Goal: Navigation & Orientation: Find specific page/section

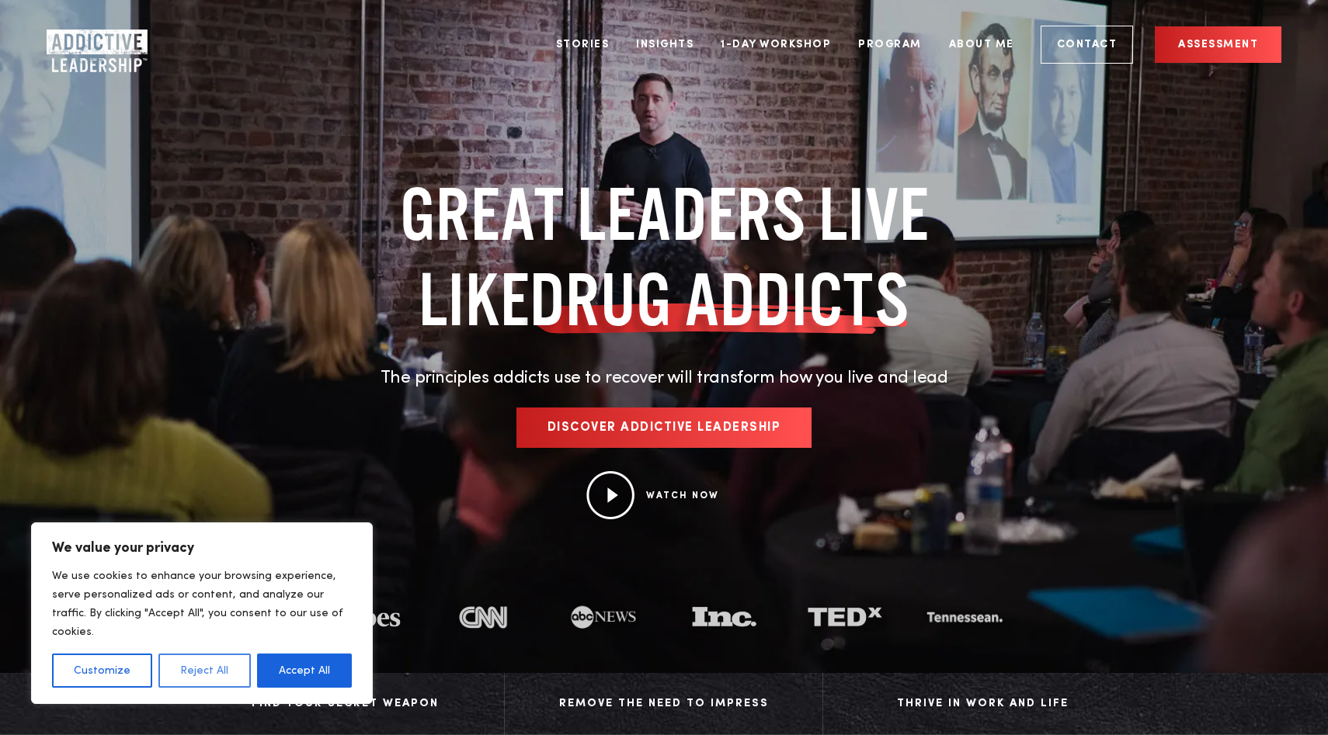
click at [189, 666] on button "Reject All" at bounding box center [204, 671] width 92 height 34
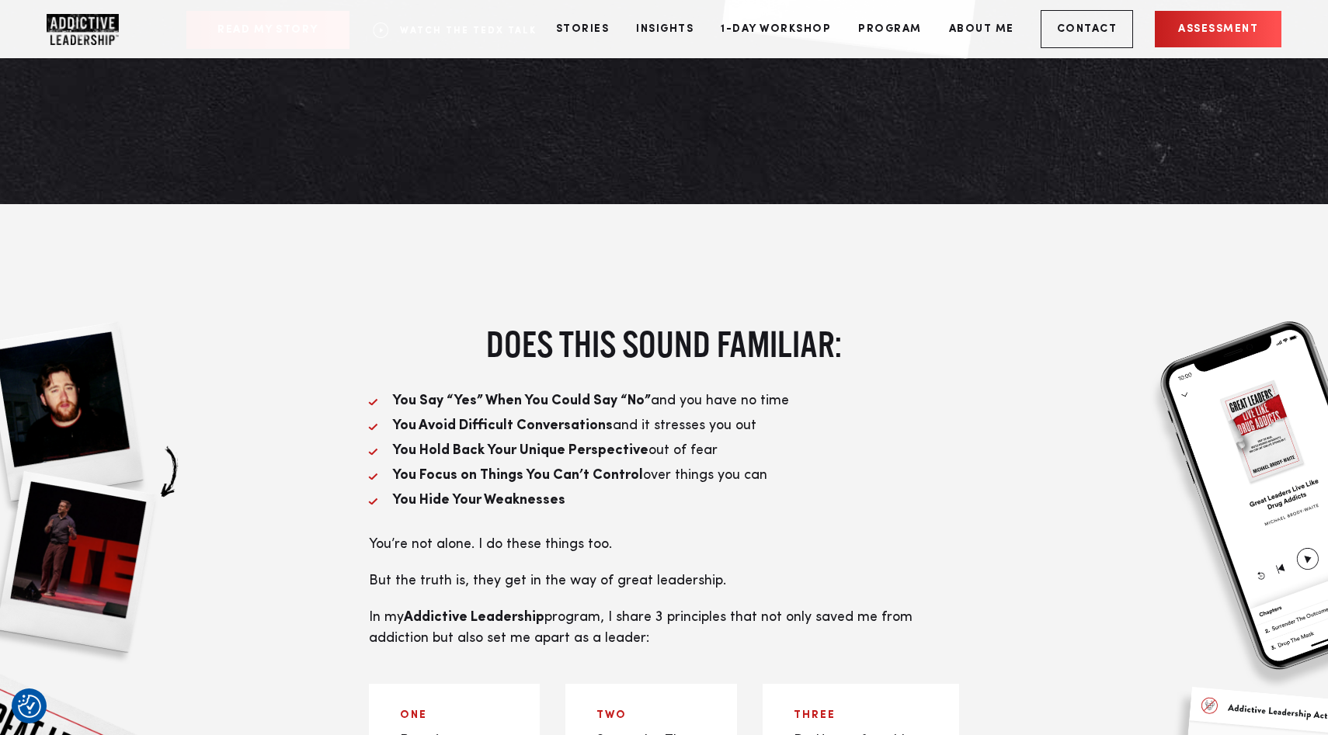
scroll to position [1323, 0]
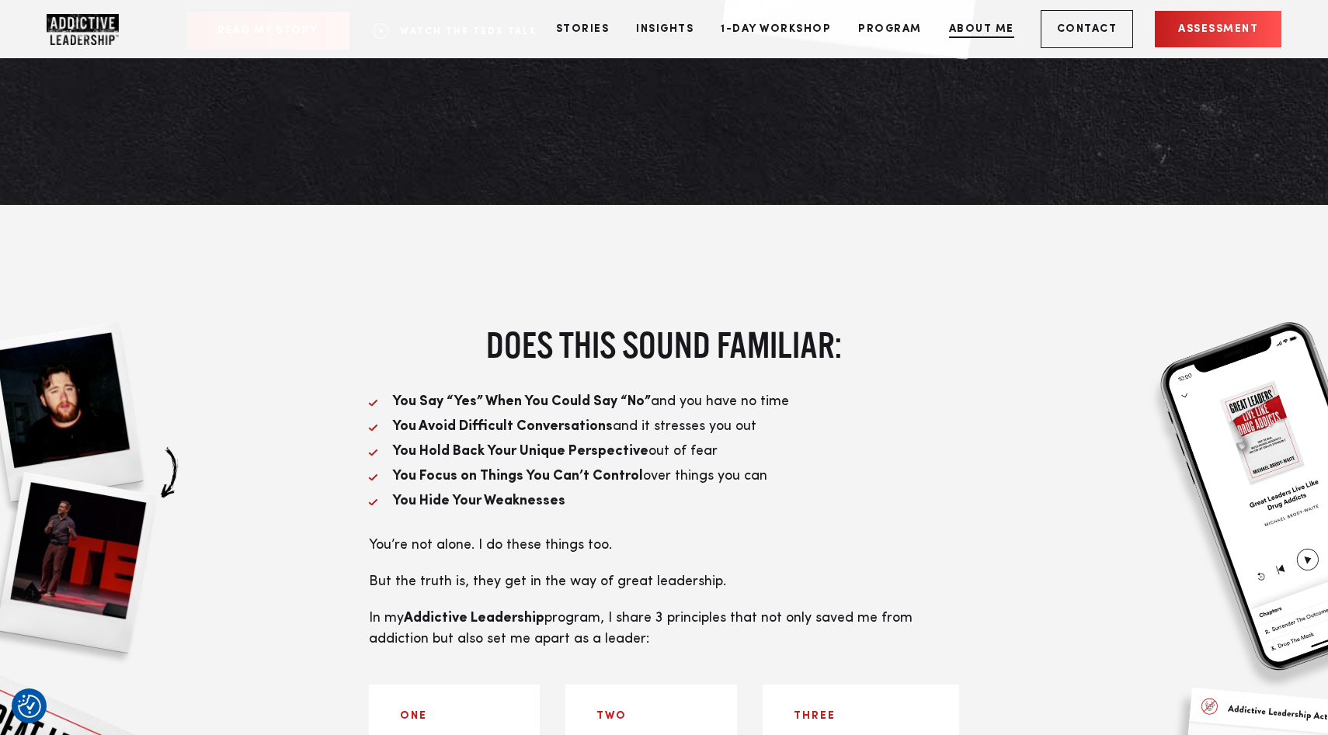
click at [984, 24] on link "About Me" at bounding box center [981, 29] width 89 height 58
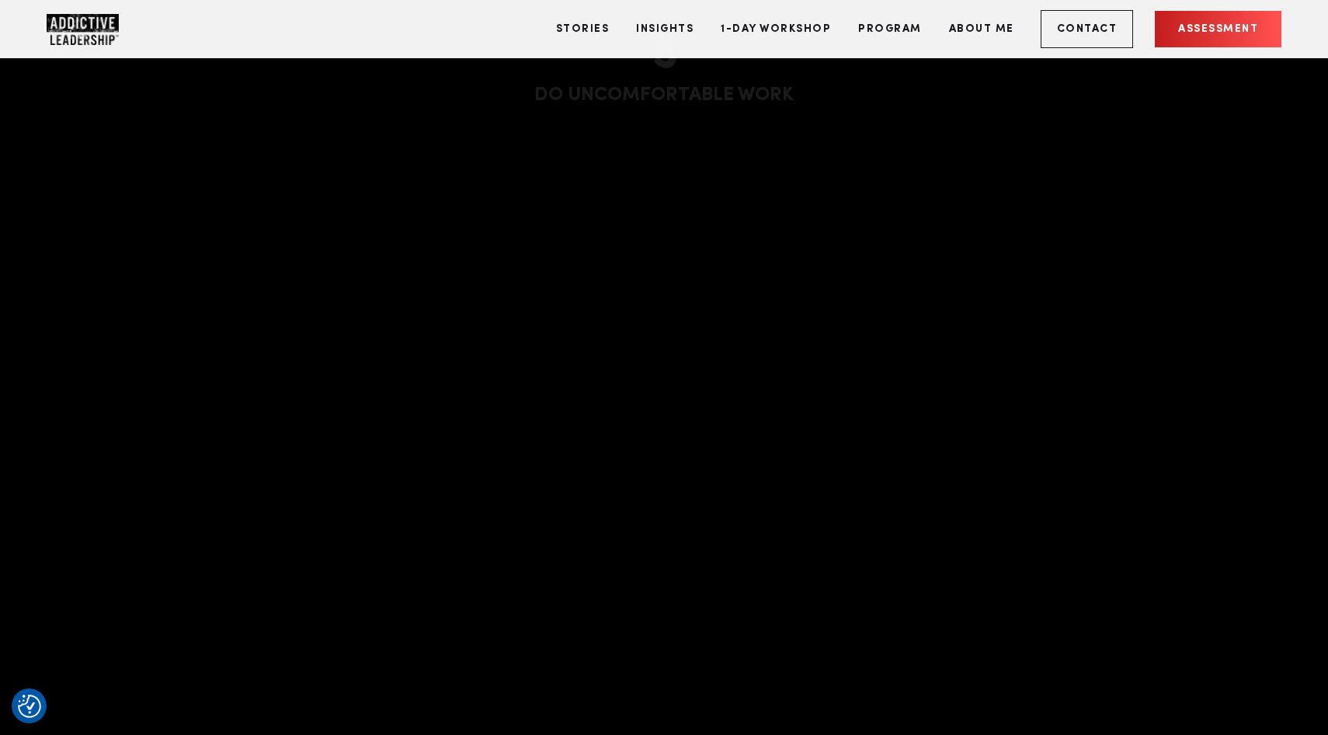
scroll to position [4010, 0]
click at [604, 24] on link "Stories" at bounding box center [582, 29] width 77 height 58
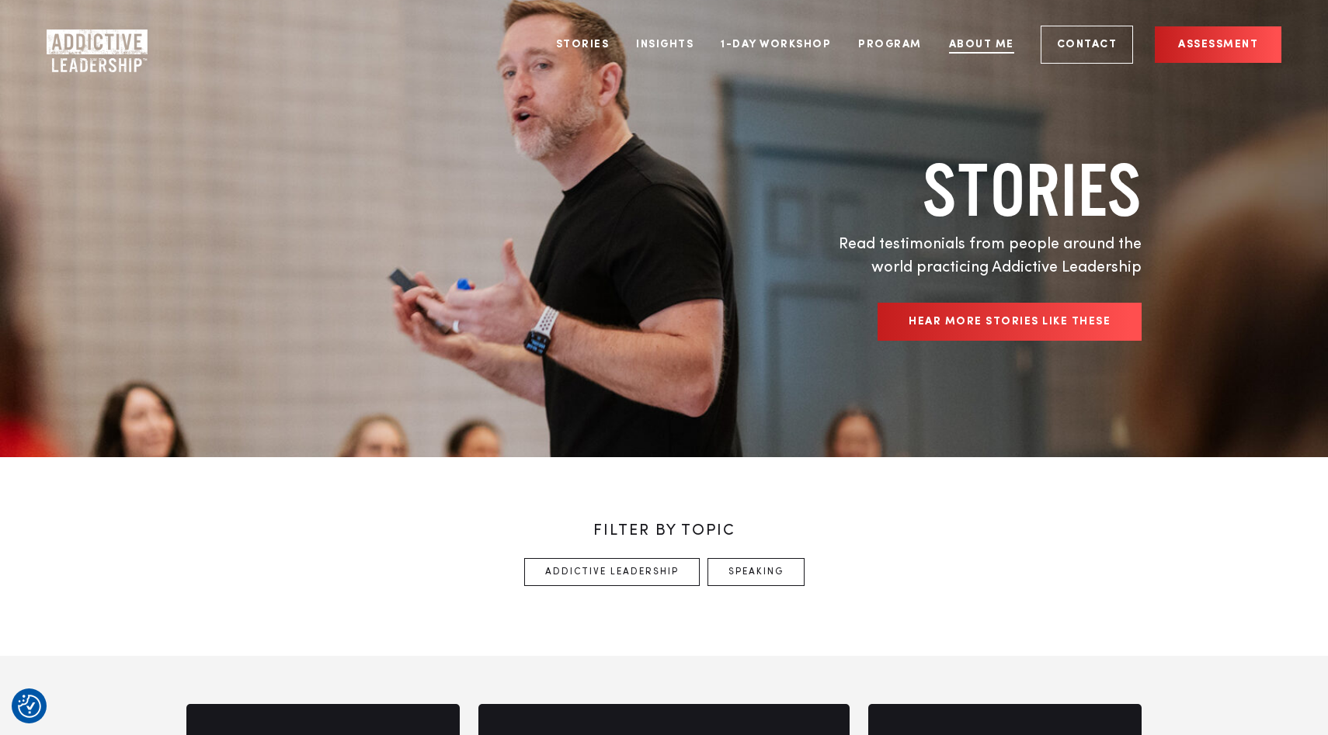
click at [979, 38] on link "About Me" at bounding box center [981, 45] width 89 height 58
